Goal: Information Seeking & Learning: Learn about a topic

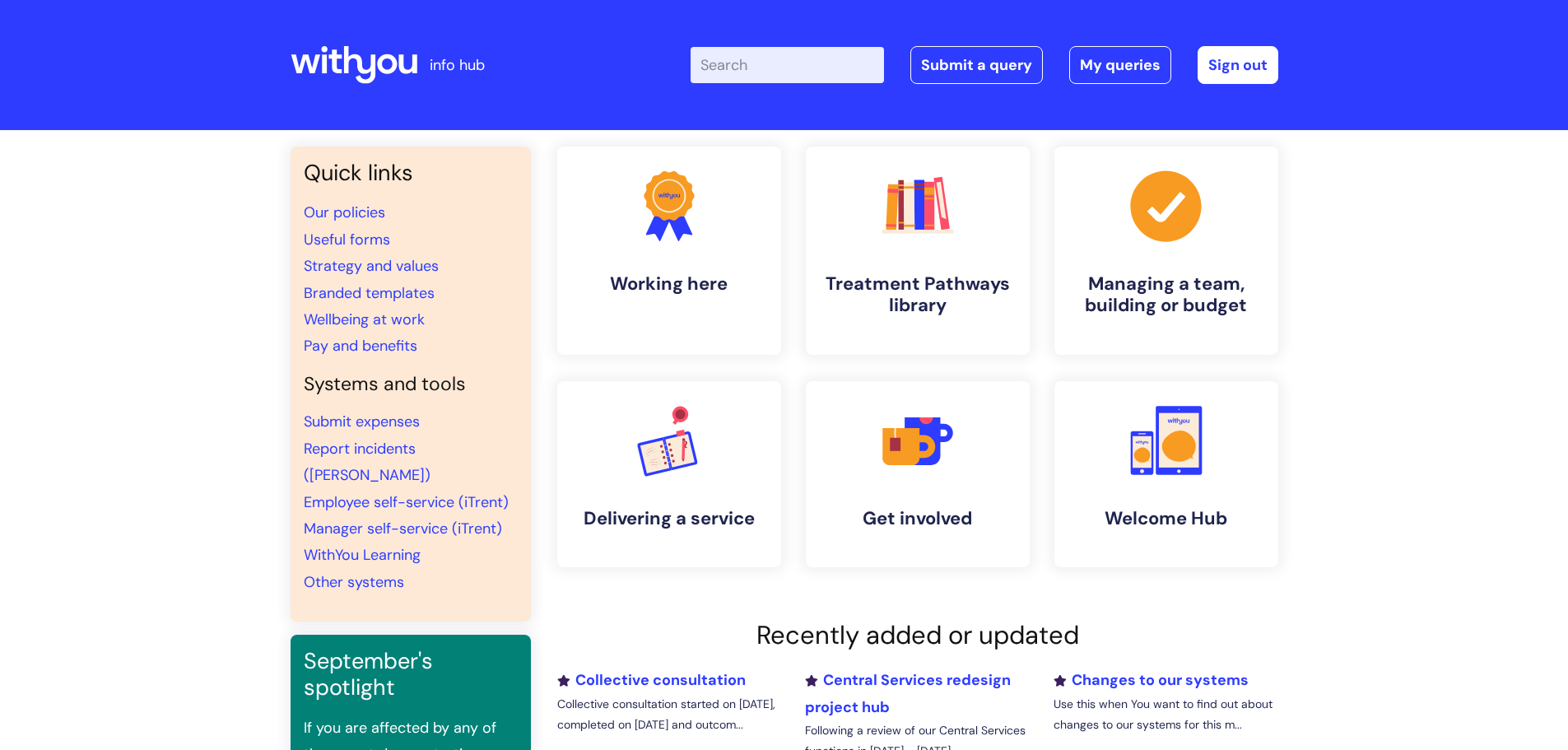
click at [773, 66] on input "Enter your search term here..." at bounding box center [788, 64] width 193 height 36
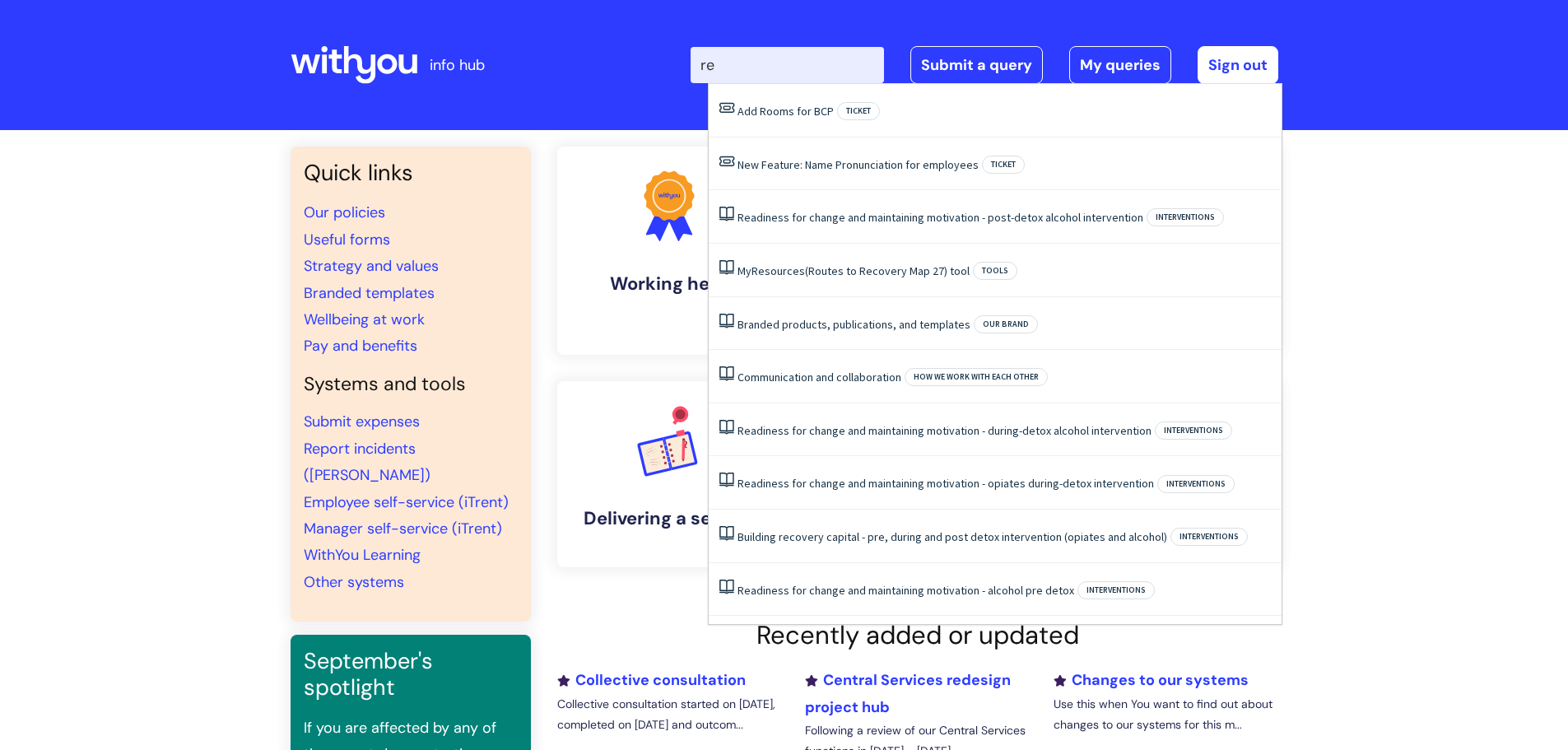
type input "r"
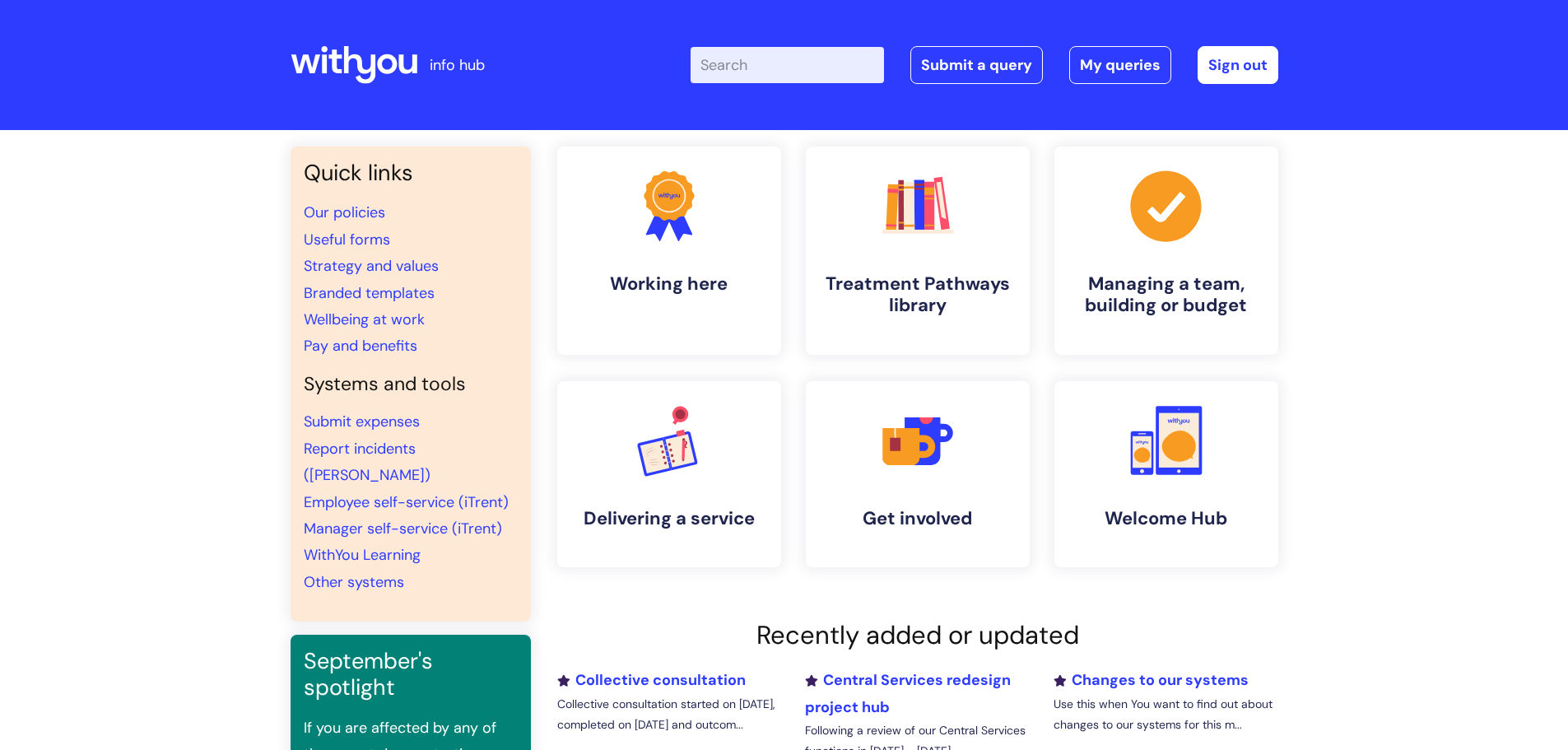
type input "c"
type input "central"
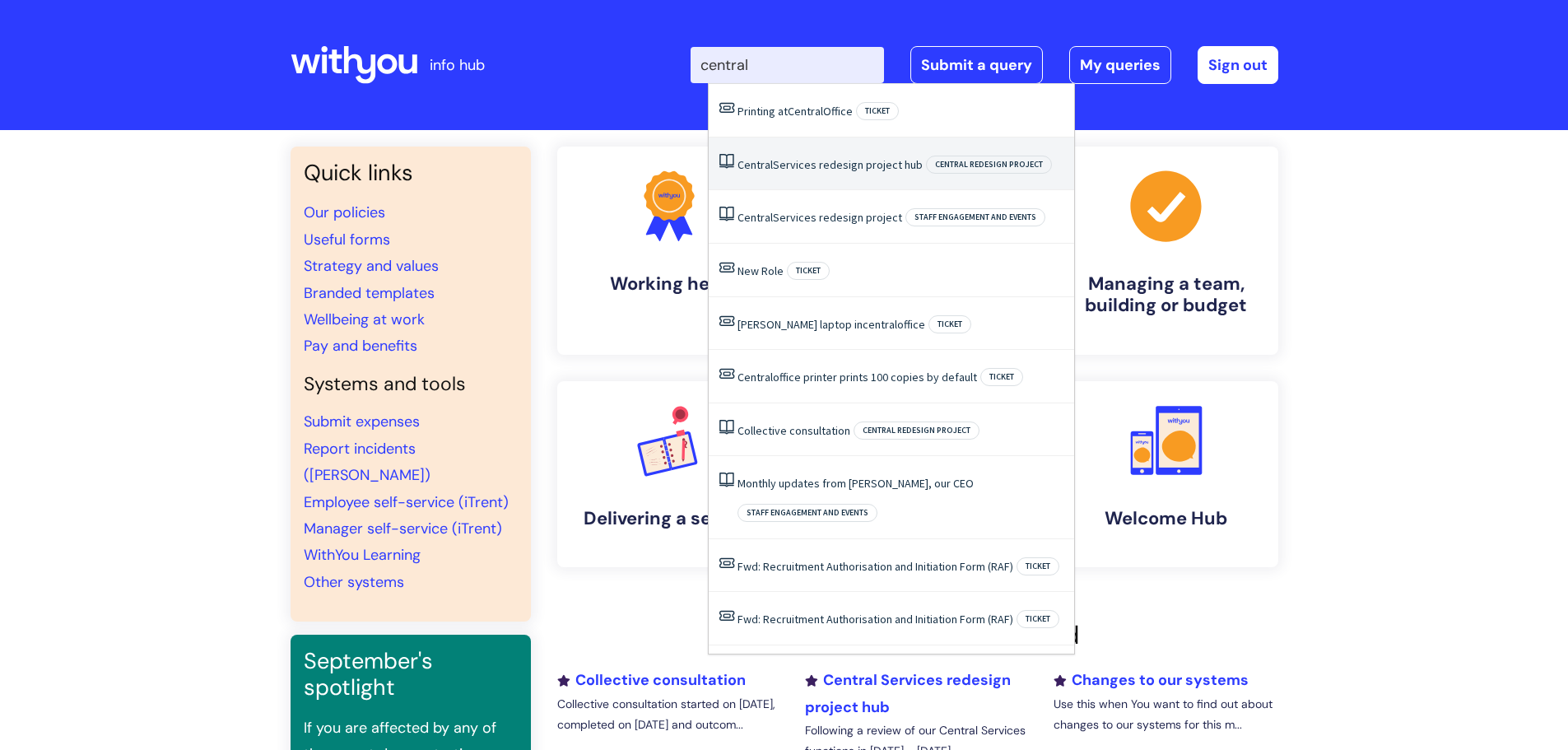
click at [797, 162] on link "Central Services redesign project hub" at bounding box center [830, 165] width 185 height 15
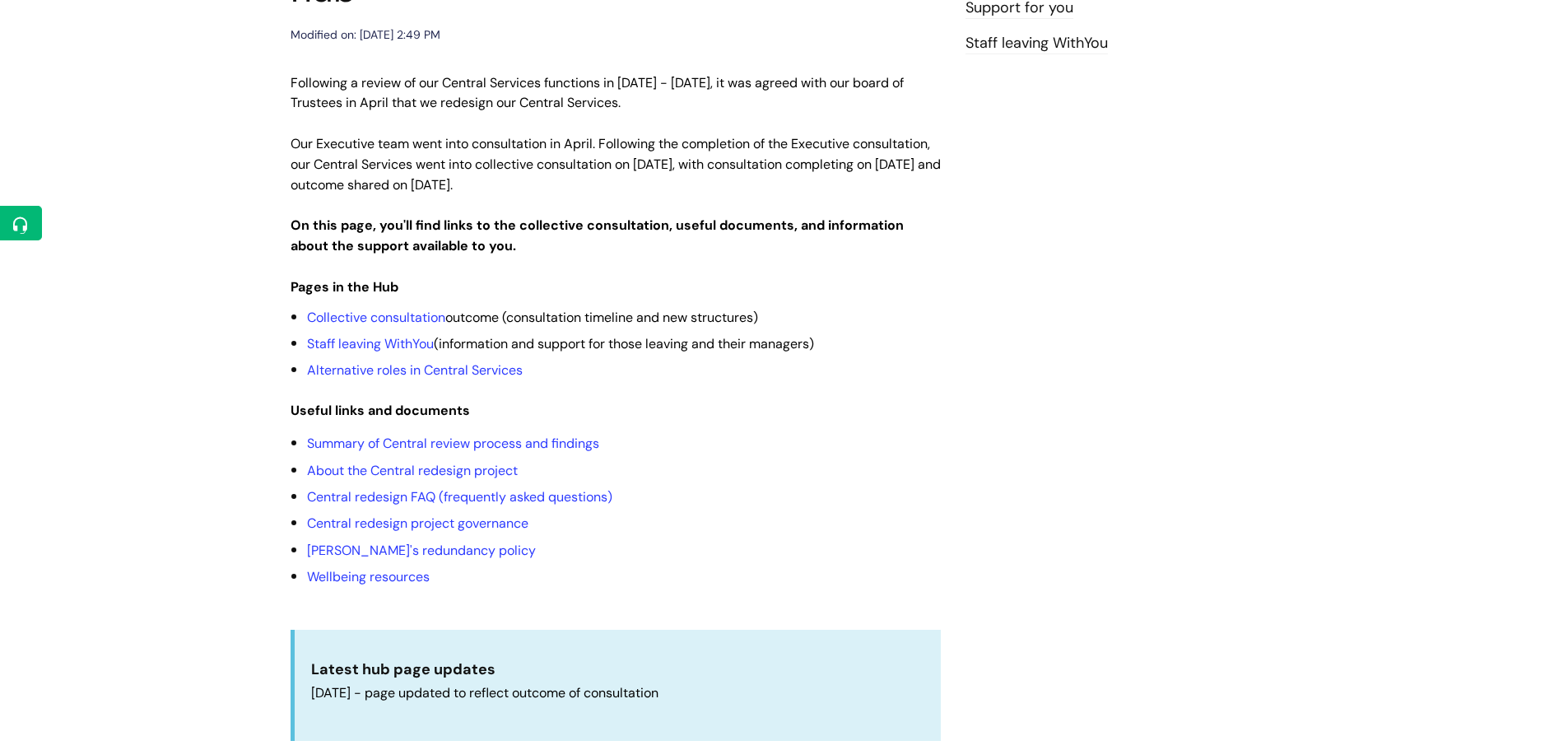
scroll to position [329, 0]
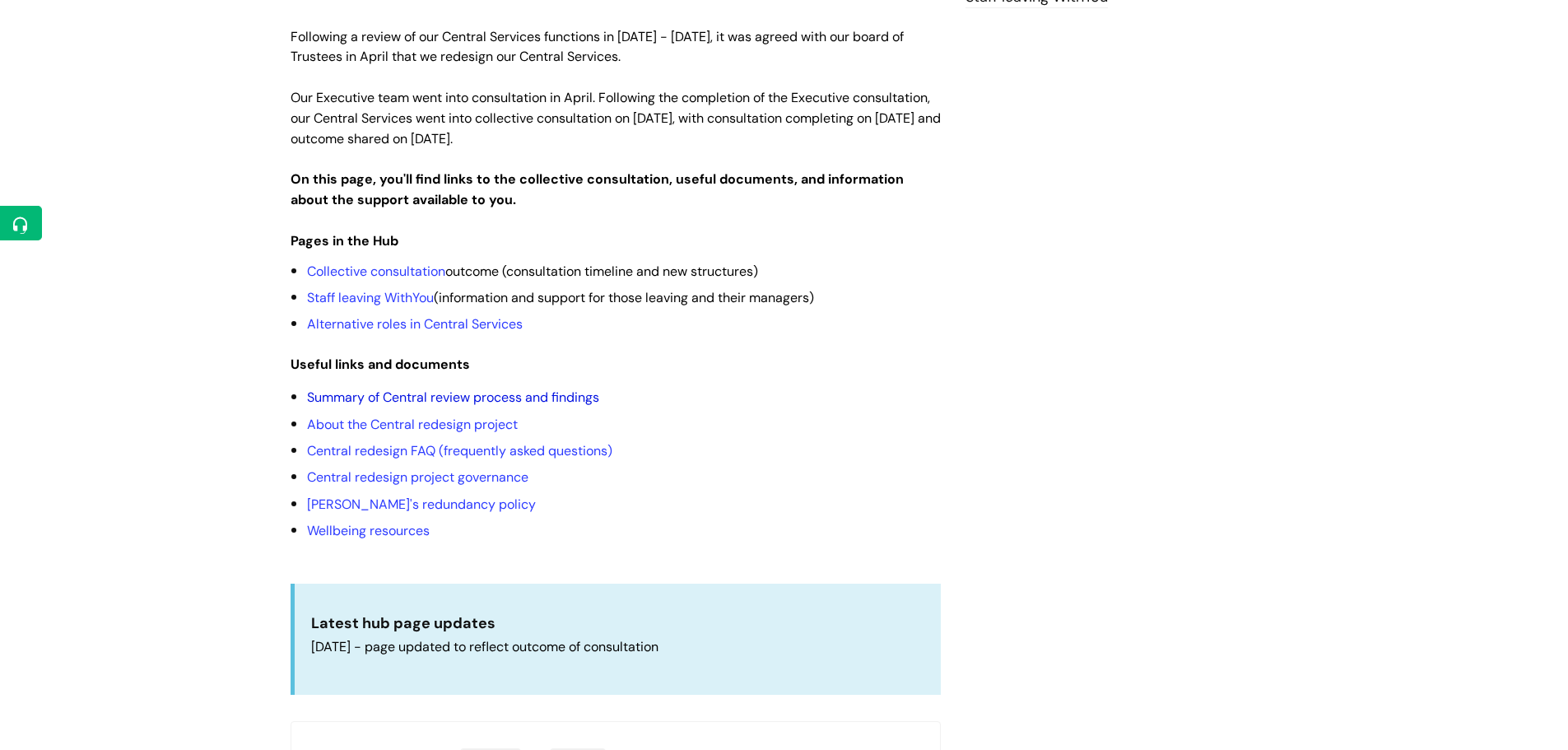
click at [414, 388] on link "Summary of Central review process and findings" at bounding box center [454, 397] width 293 height 17
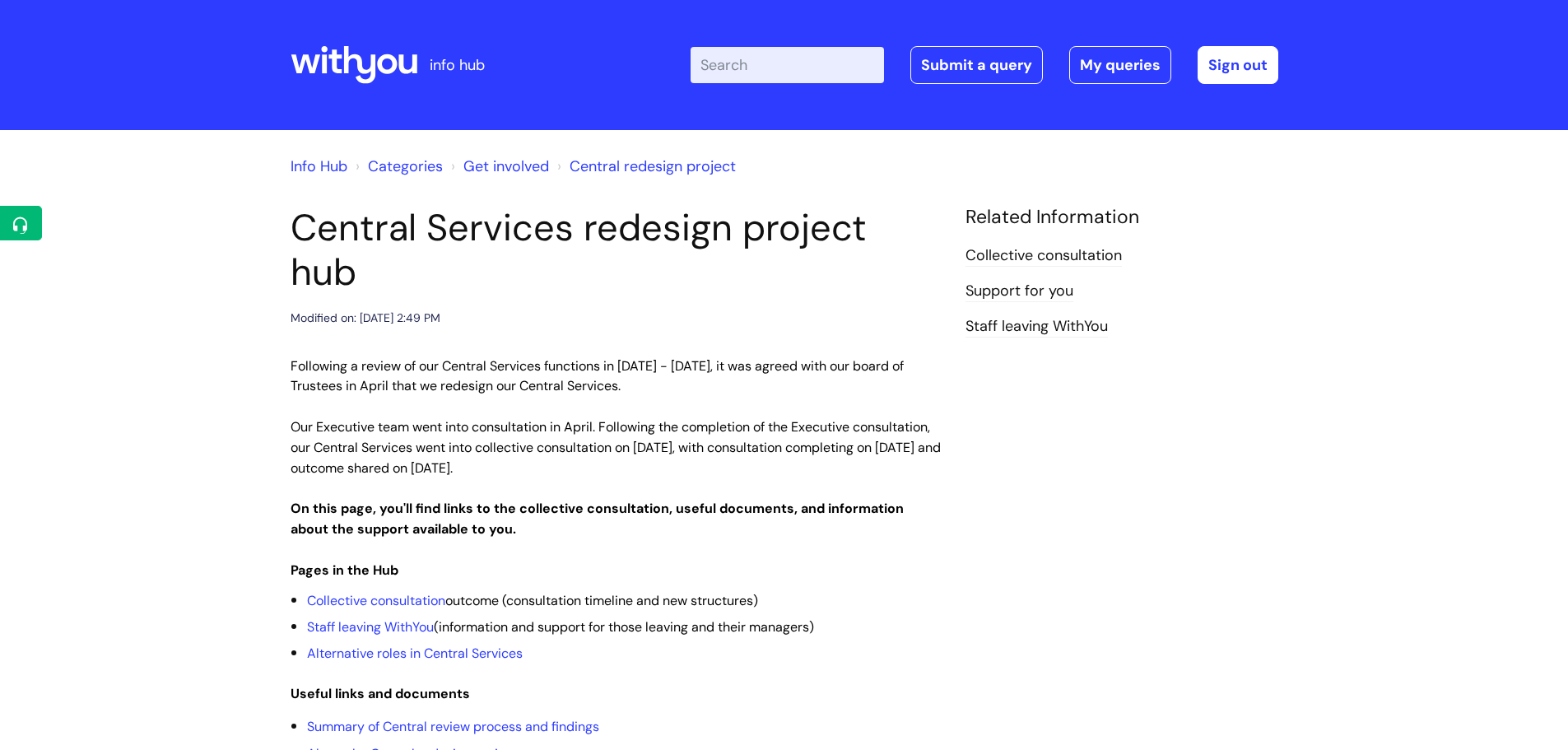
scroll to position [329, 0]
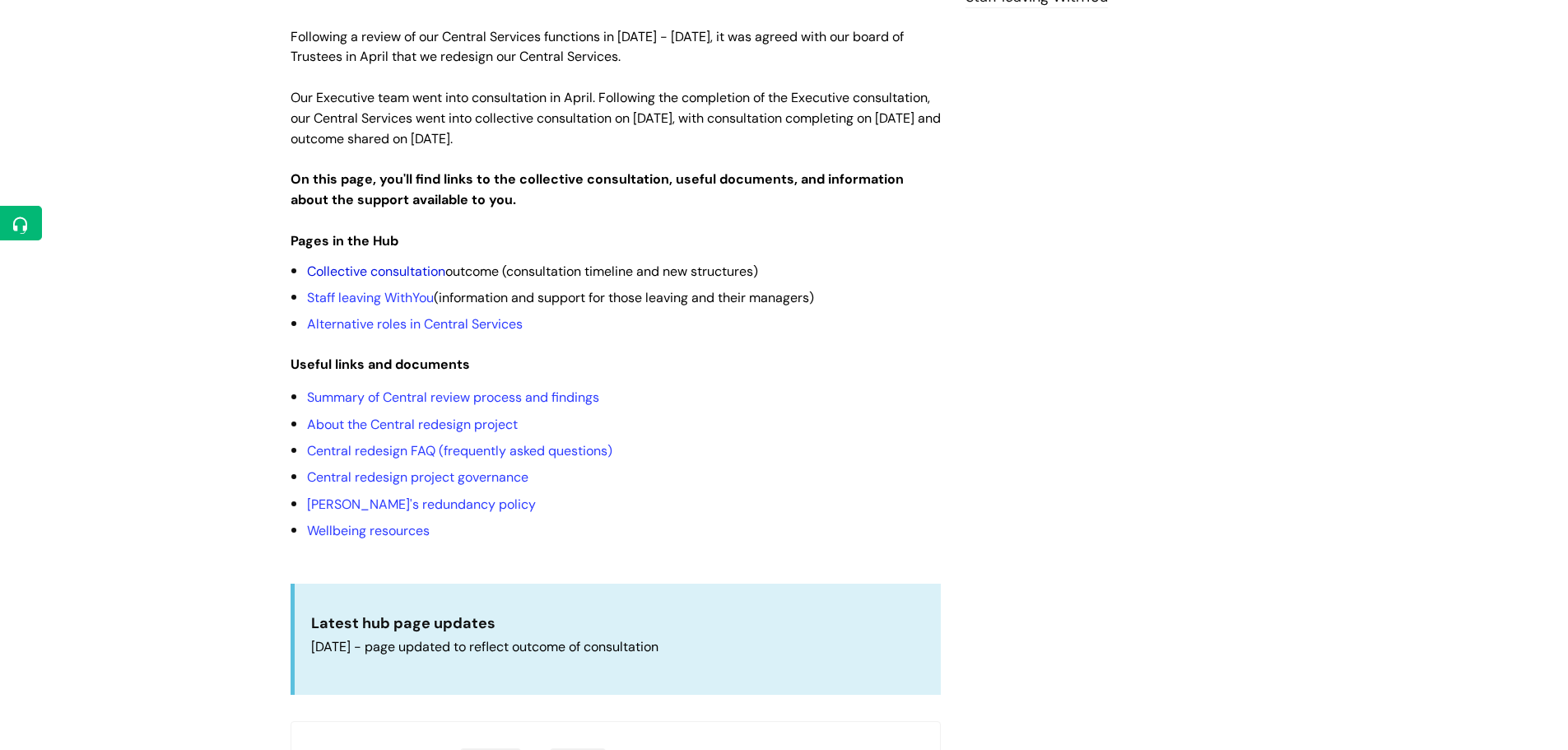
click at [406, 262] on link "Collective consultation" at bounding box center [376, 271] width 138 height 17
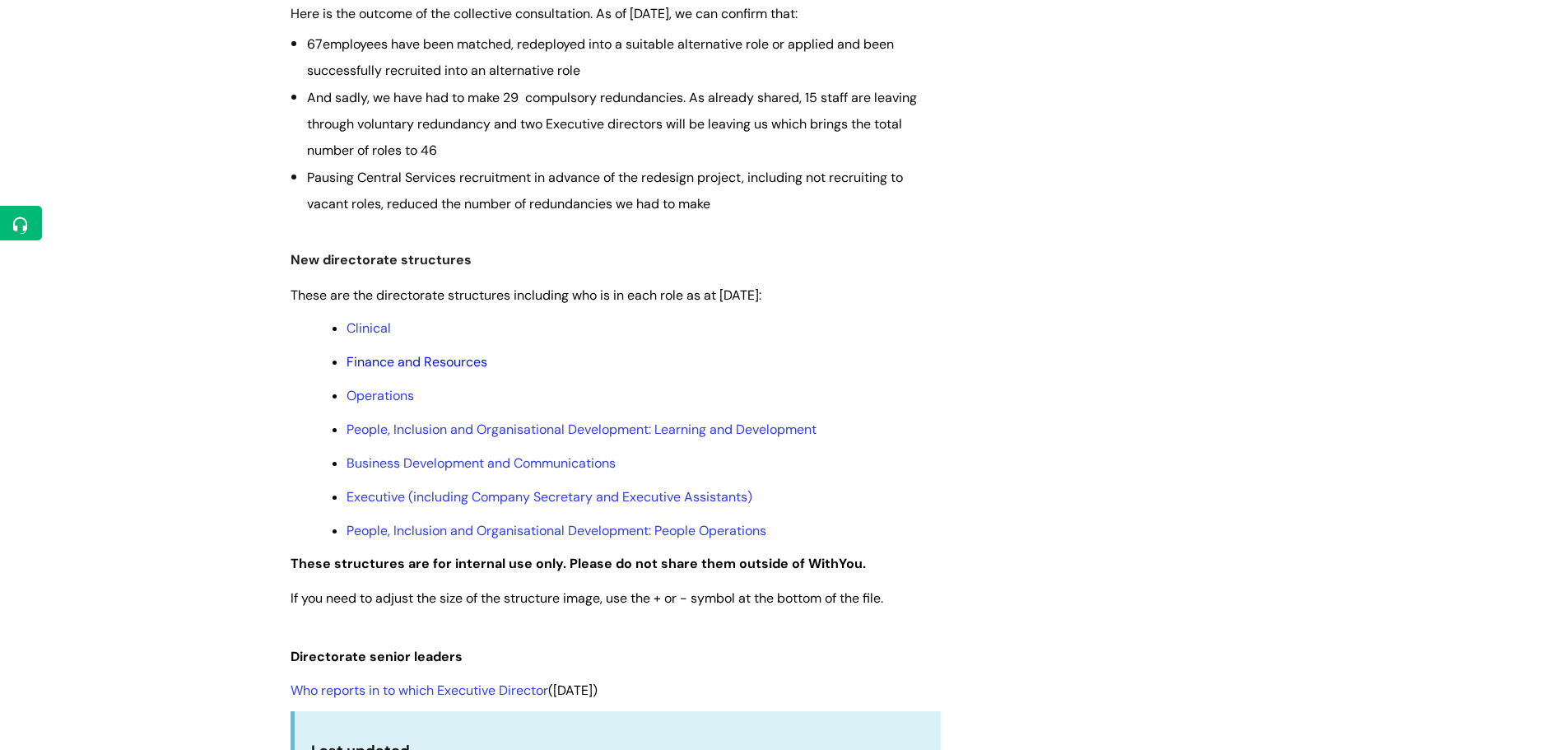
scroll to position [659, 0]
click at [436, 453] on link "Business Development and Communications" at bounding box center [481, 460] width 270 height 17
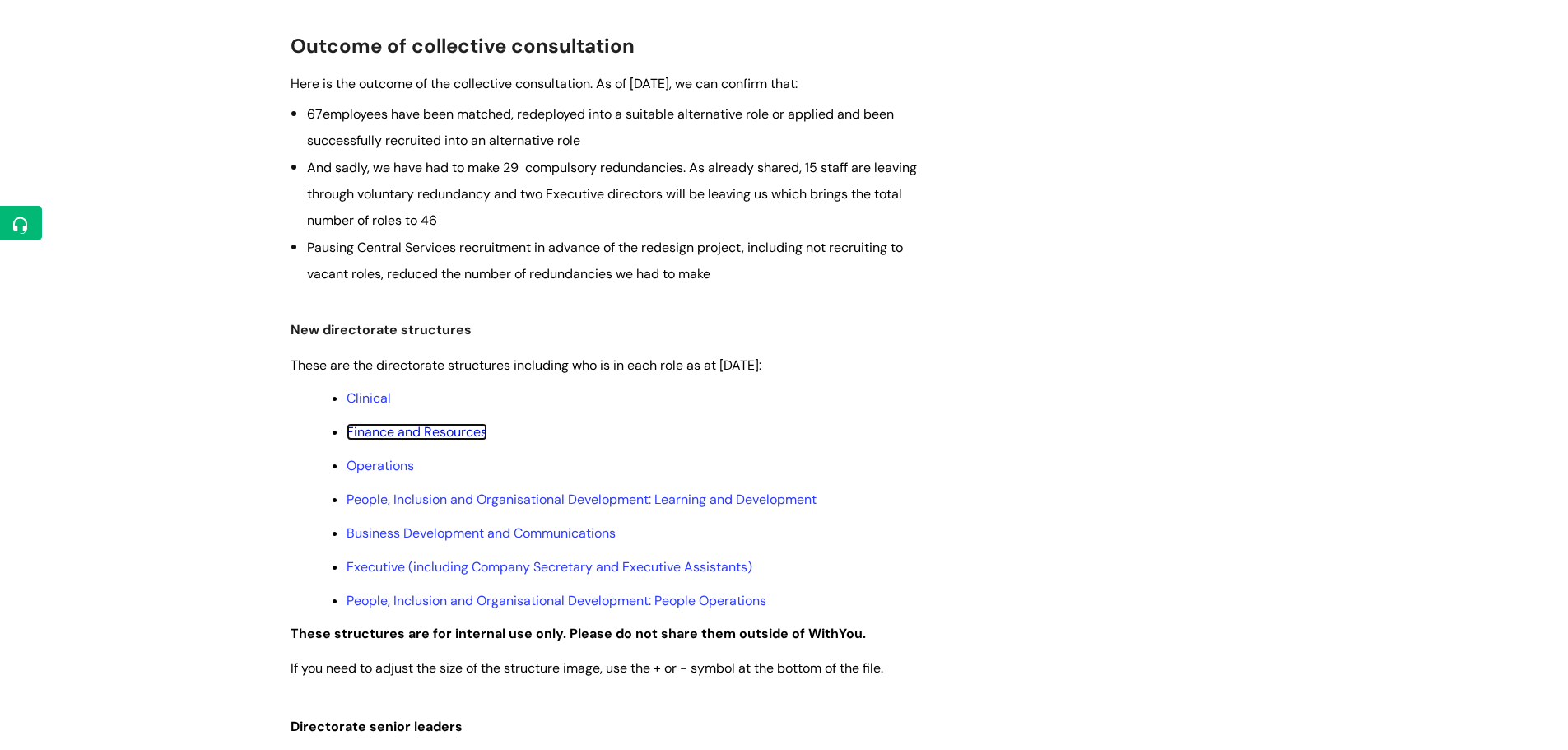
scroll to position [576, 0]
